Goal: Task Accomplishment & Management: Complete application form

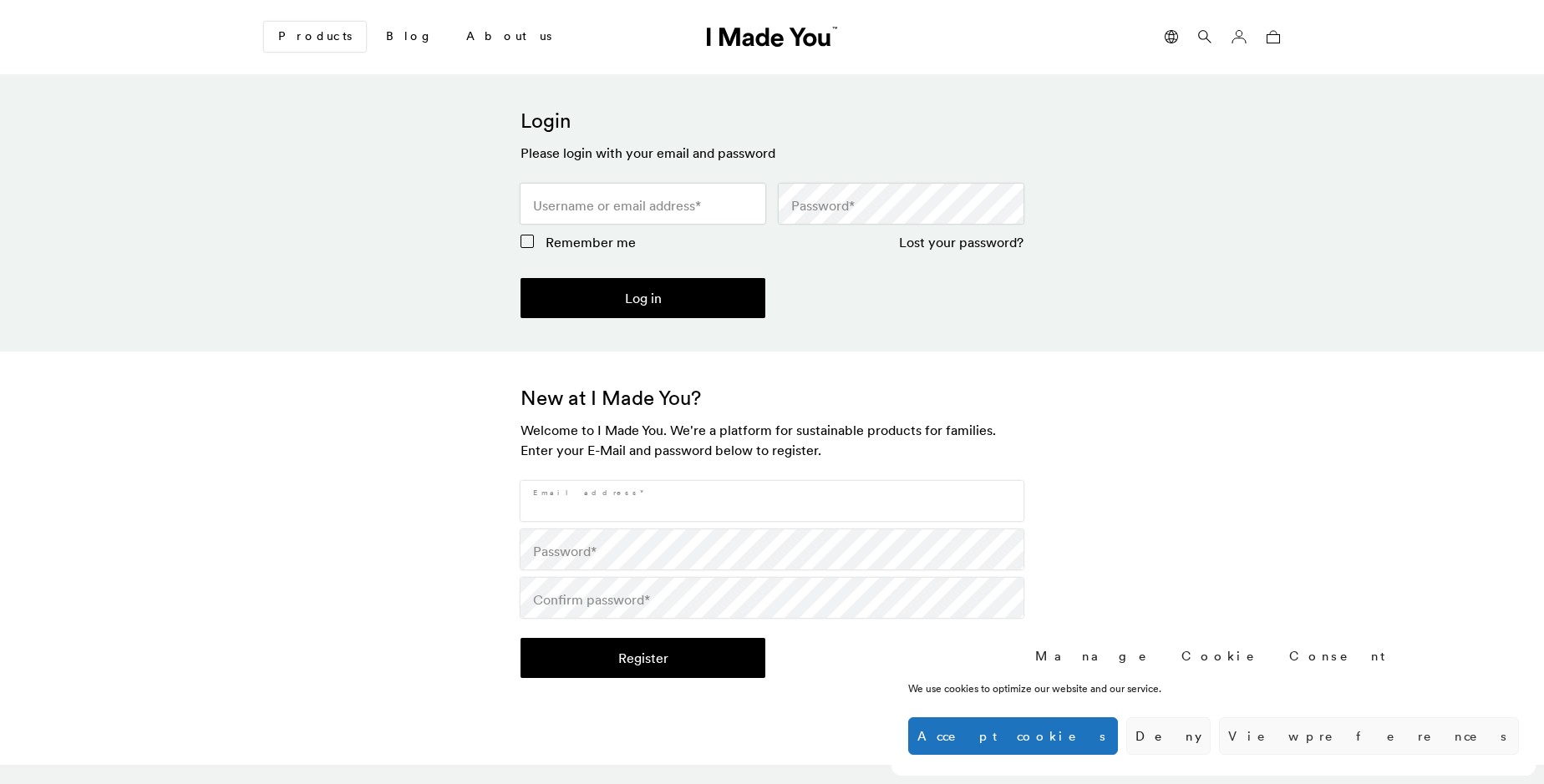
click at [772, 502] on input "Email address *" at bounding box center [771, 501] width 503 height 40
type input "[EMAIL_ADDRESS][DOMAIN_NAME]"
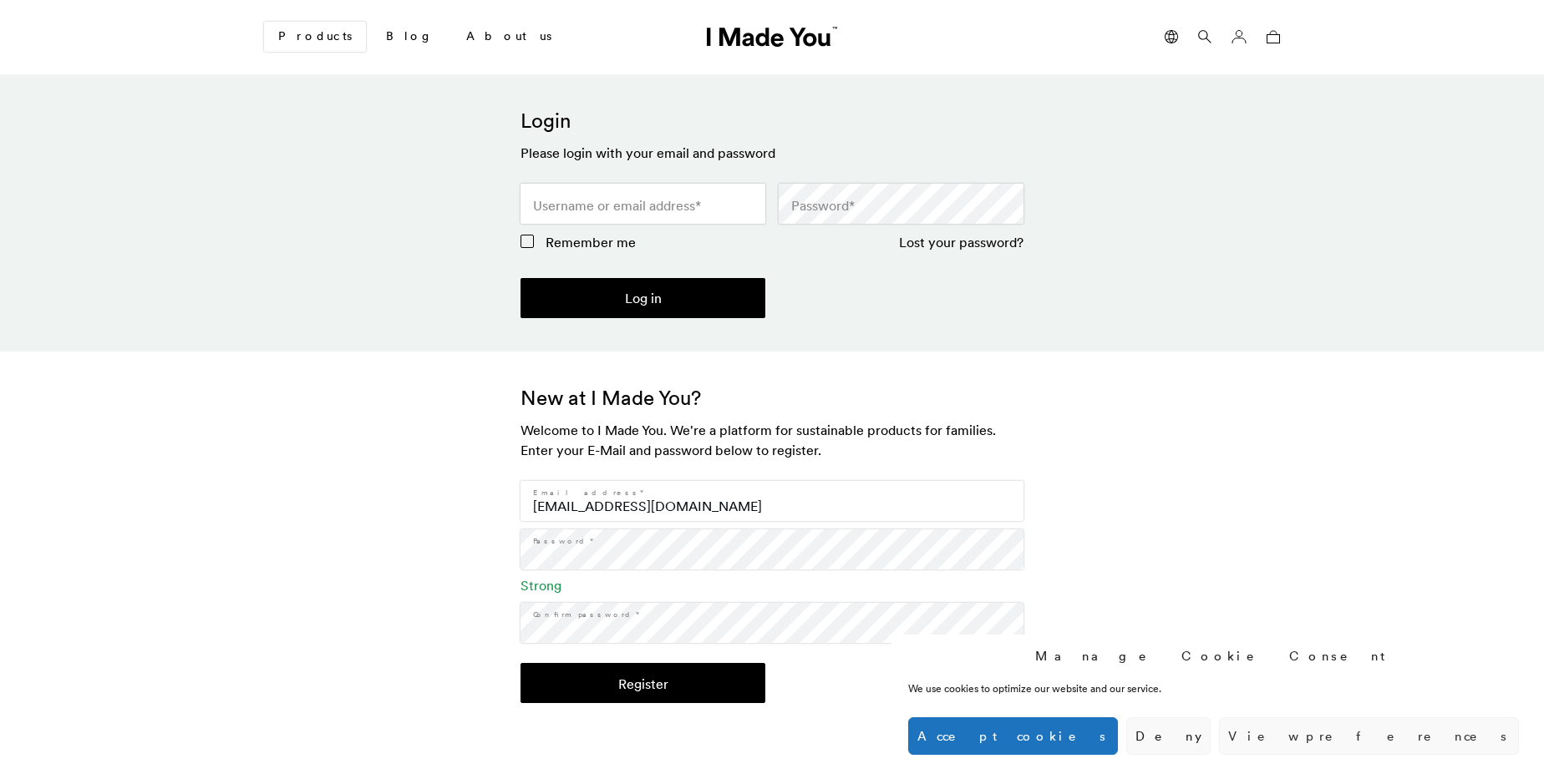
click at [642, 683] on button "Register" at bounding box center [642, 682] width 244 height 40
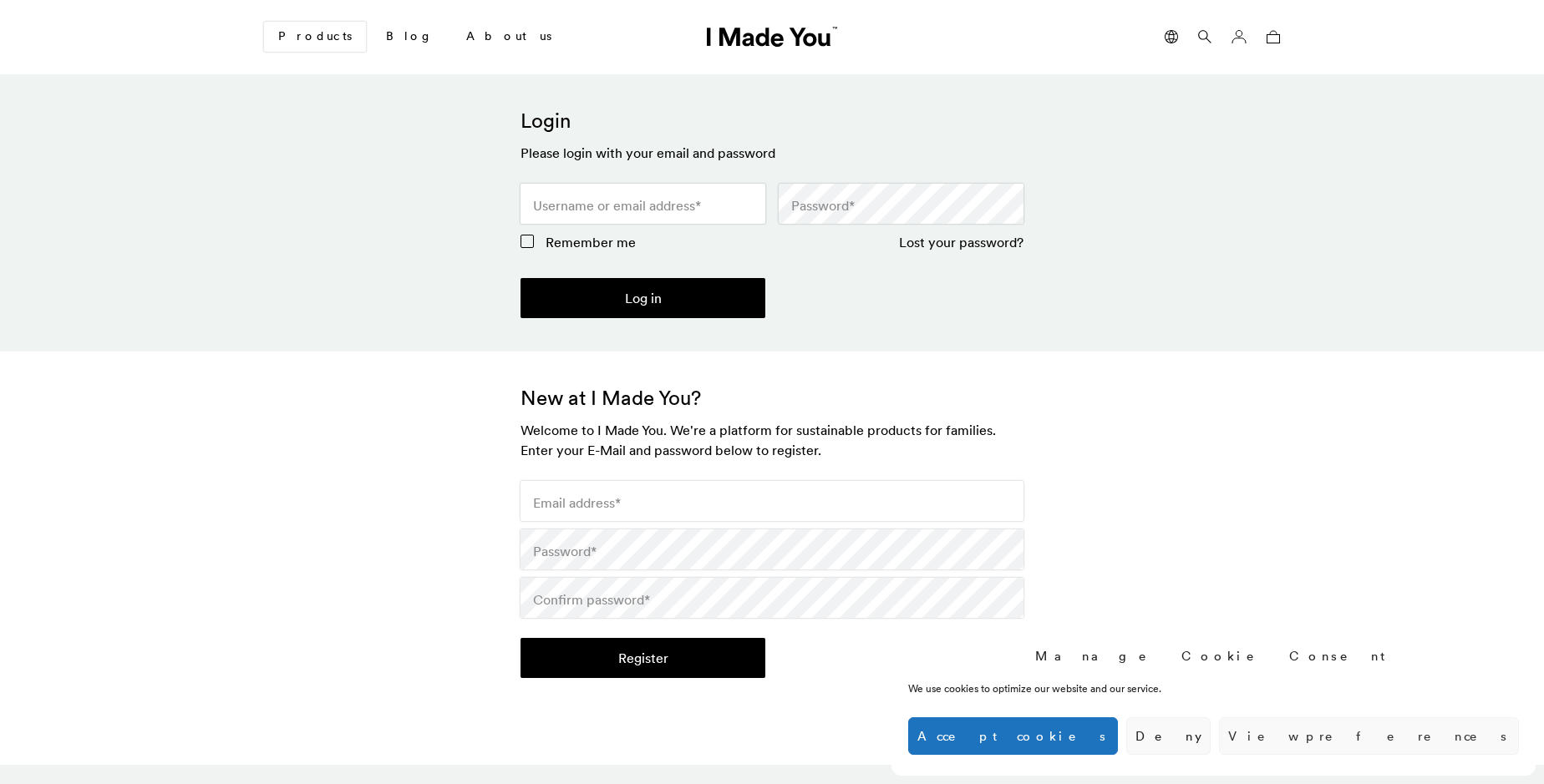
scroll to position [496, 0]
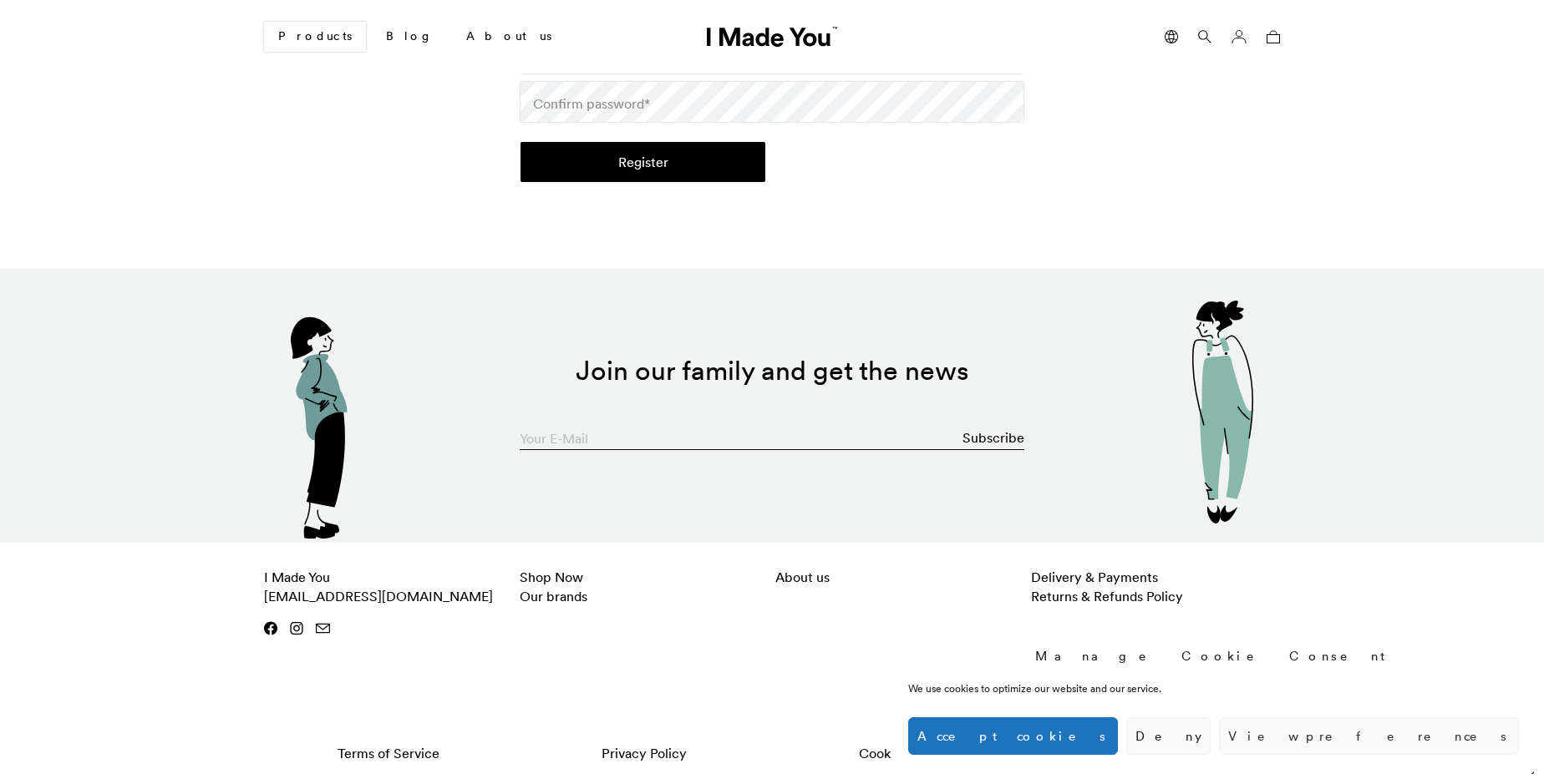
click at [772, 433] on input "Your E-Mail" at bounding box center [771, 433] width 504 height 34
type input "[EMAIL_ADDRESS][DOMAIN_NAME]"
click at [994, 437] on button "Subscribe" at bounding box center [993, 438] width 62 height 34
